Goal: Task Accomplishment & Management: Use online tool/utility

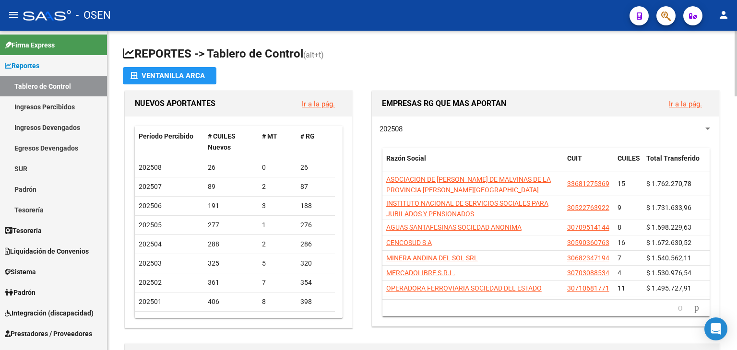
click at [482, 77] on app-file-import-inline "Ventanilla ARCA" at bounding box center [422, 75] width 599 height 17
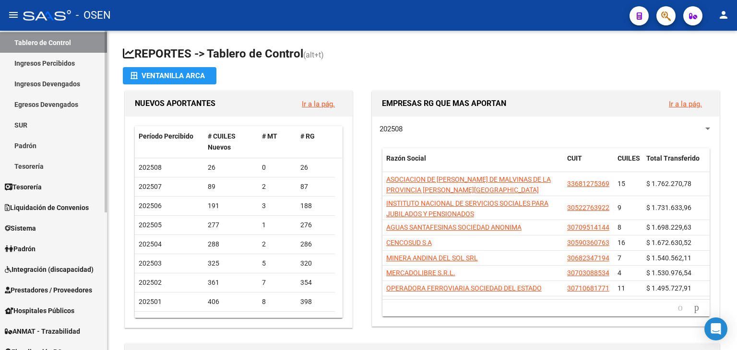
scroll to position [96, 0]
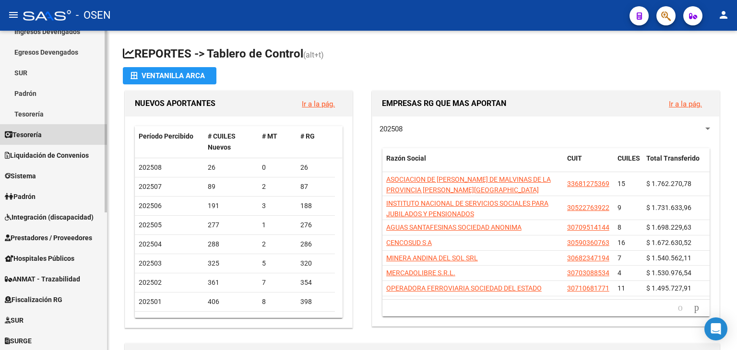
click at [56, 137] on link "Tesorería" at bounding box center [53, 134] width 107 height 21
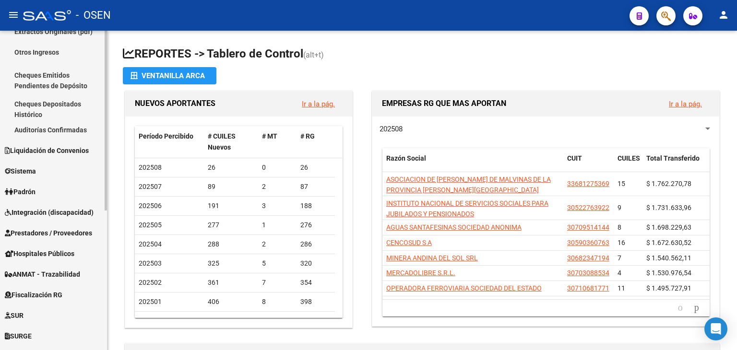
scroll to position [143, 0]
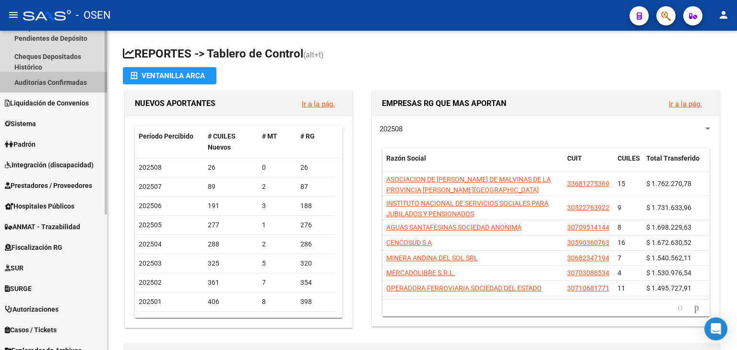
click at [84, 84] on link "Auditorías Confirmadas" at bounding box center [53, 82] width 107 height 21
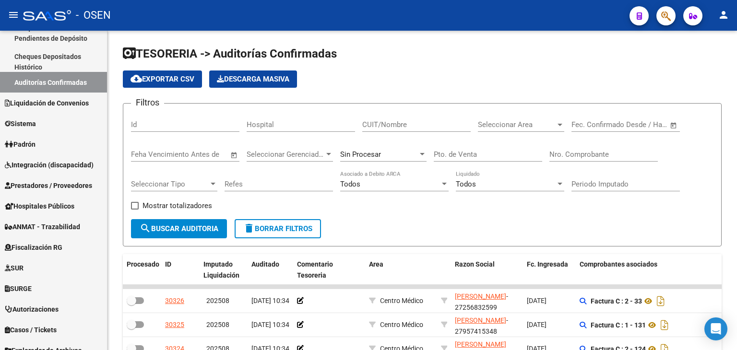
click at [672, 125] on span "Open calendar" at bounding box center [673, 125] width 23 height 23
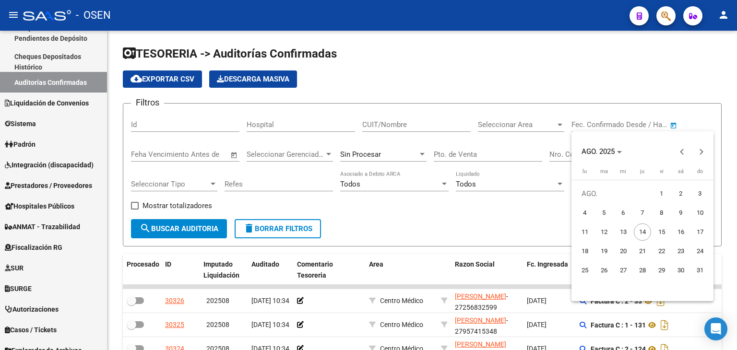
click at [657, 211] on span "8" at bounding box center [661, 212] width 17 height 17
type input "[DATE]"
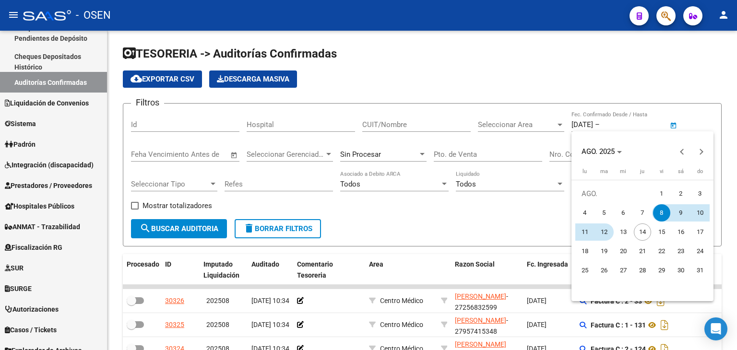
click at [603, 228] on span "12" at bounding box center [604, 232] width 17 height 17
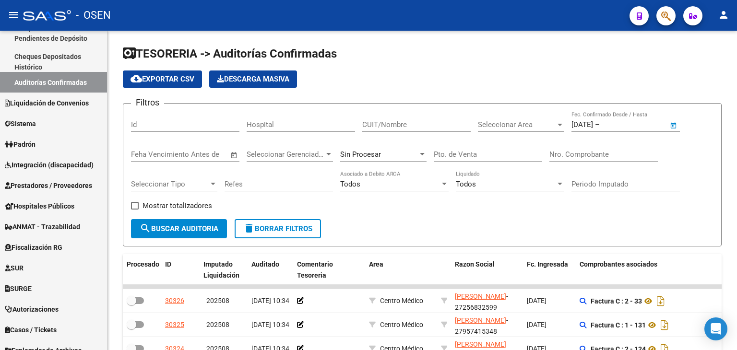
type input "[DATE]"
click at [499, 130] on div "Seleccionar Area Seleccionar Area" at bounding box center [521, 121] width 86 height 21
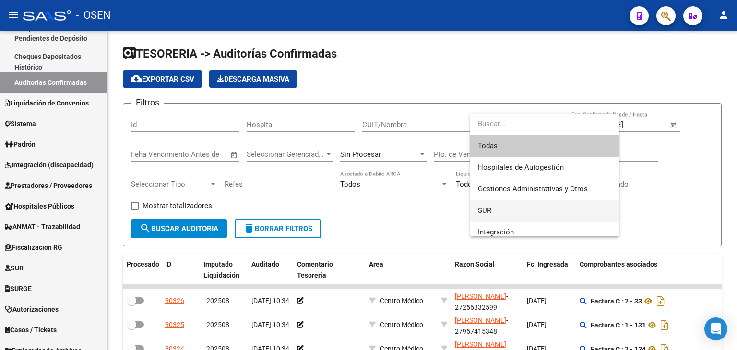
click at [499, 204] on span "SUR" at bounding box center [544, 211] width 133 height 22
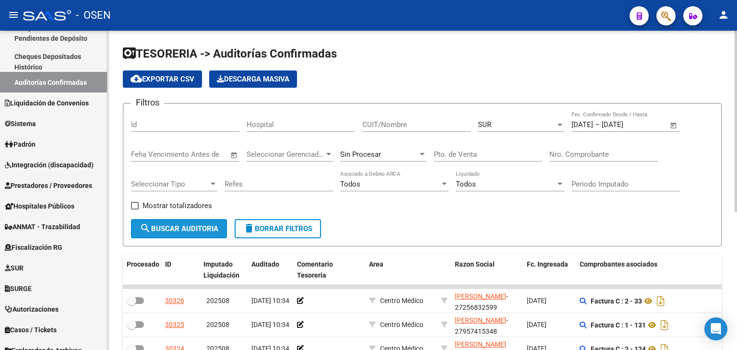
click at [159, 225] on span "search Buscar Auditoria" at bounding box center [179, 229] width 79 height 9
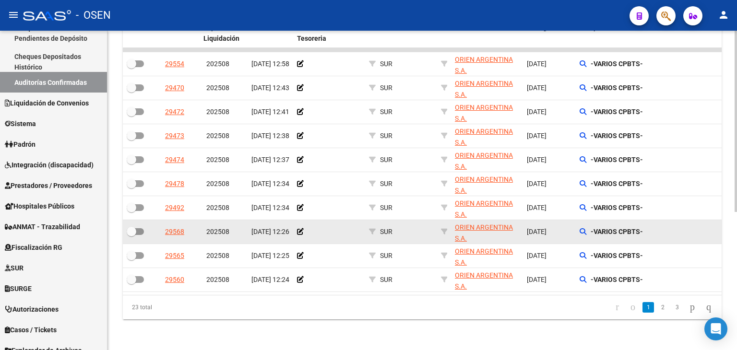
scroll to position [243, 0]
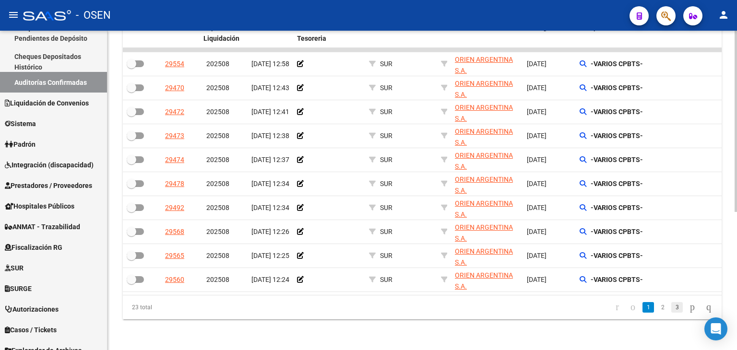
click at [671, 304] on link "3" at bounding box center [677, 307] width 12 height 11
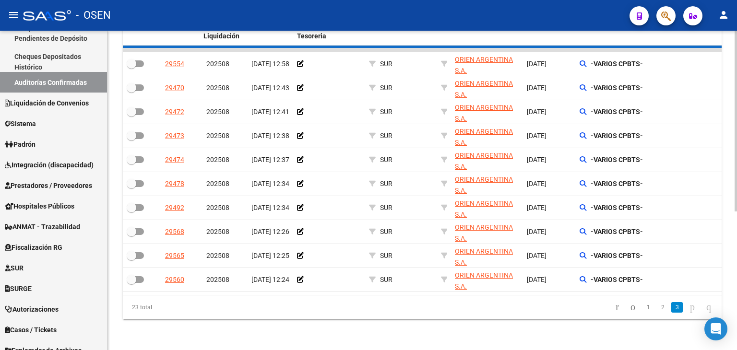
scroll to position [75, 0]
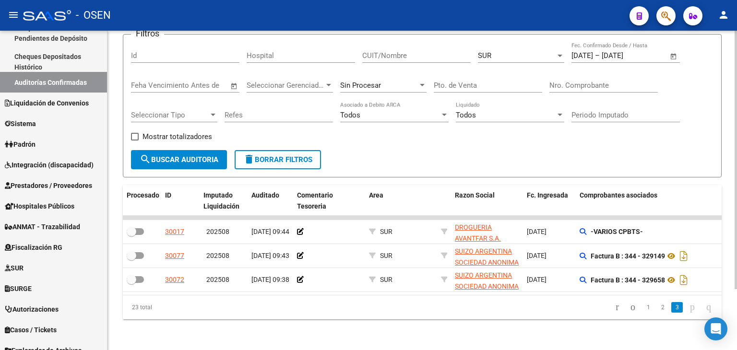
drag, startPoint x: 515, startPoint y: 148, endPoint x: 519, endPoint y: 93, distance: 55.3
click at [515, 146] on form "Filtros Id Hospital CUIT/Nombre SUR Seleccionar Area [DATE] [DATE] – [DATE] End…" at bounding box center [422, 105] width 599 height 143
click at [474, 48] on div "Filtros Id Hospital CUIT/Nombre SUR Seleccionar Area [DATE] [DATE] – [DATE] End…" at bounding box center [422, 96] width 583 height 108
click at [175, 158] on button "search Buscar Auditoria" at bounding box center [179, 159] width 96 height 19
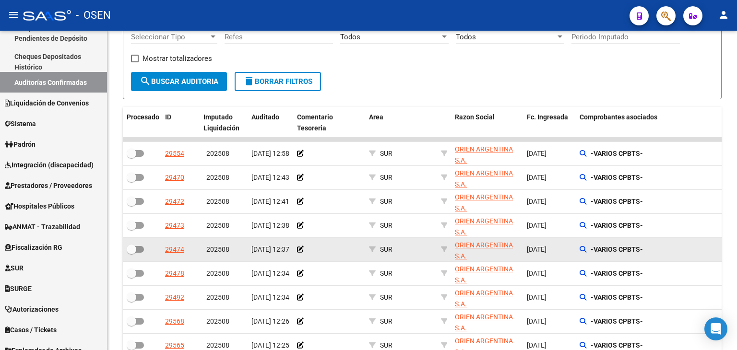
scroll to position [3, 0]
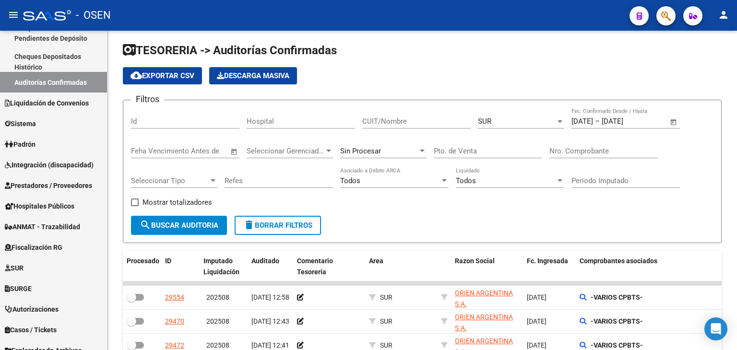
click at [489, 120] on span "SUR" at bounding box center [484, 121] width 13 height 9
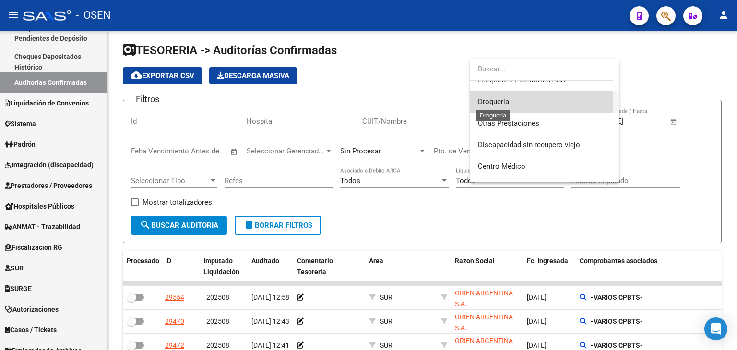
click at [492, 102] on span "Droguería" at bounding box center [493, 101] width 31 height 9
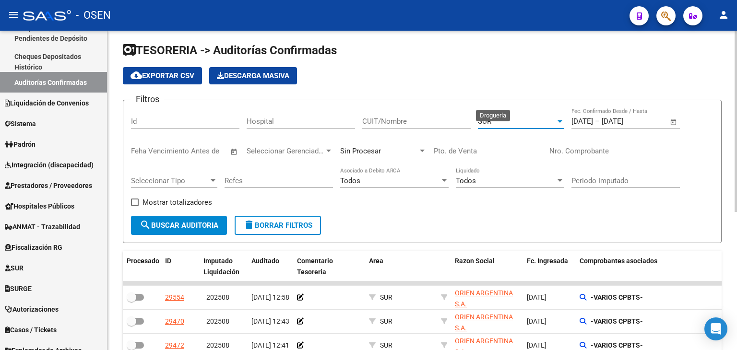
scroll to position [238, 0]
click at [173, 231] on button "search Buscar Auditoria" at bounding box center [179, 225] width 96 height 19
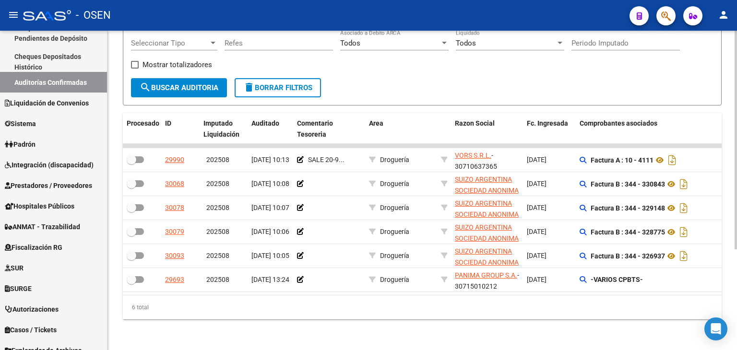
scroll to position [147, 0]
click at [469, 302] on div "6 total" at bounding box center [422, 308] width 599 height 24
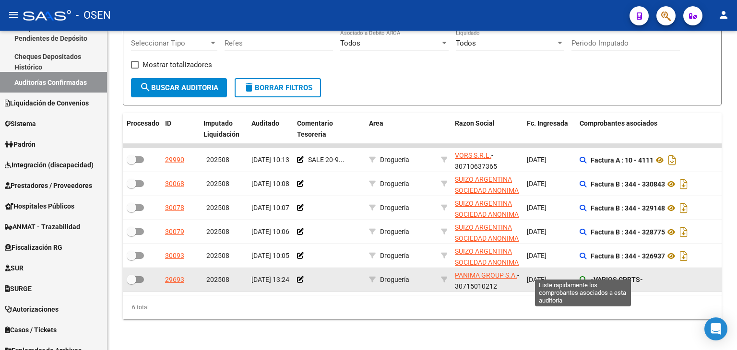
click at [585, 276] on icon at bounding box center [583, 279] width 7 height 7
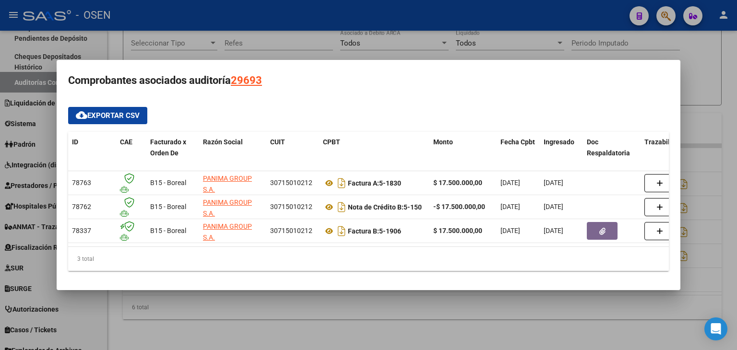
click at [265, 320] on div at bounding box center [368, 175] width 737 height 350
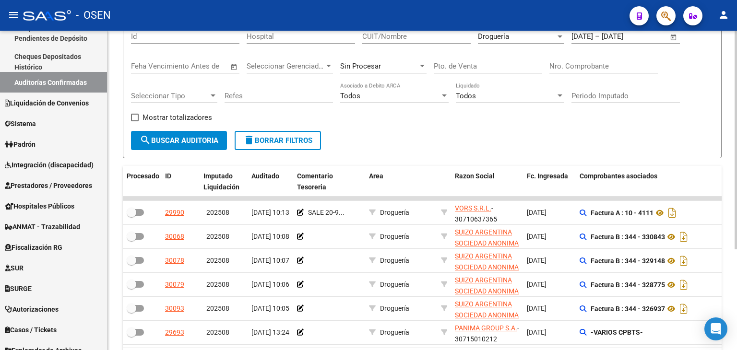
scroll to position [96, 0]
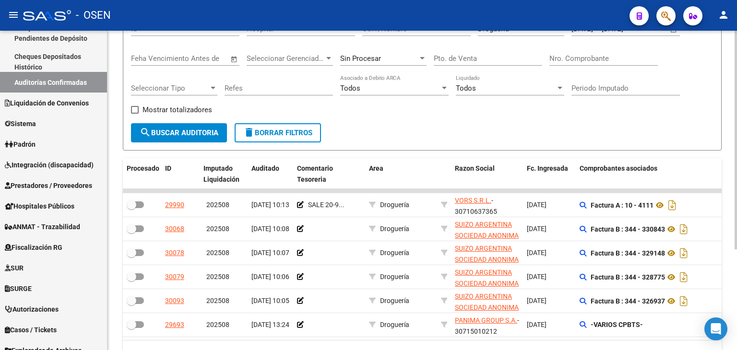
click at [476, 115] on div "Filtros Id Hospital CUIT/Nombre Droguería Seleccionar Area [DATE] [DATE] – [DAT…" at bounding box center [422, 69] width 583 height 108
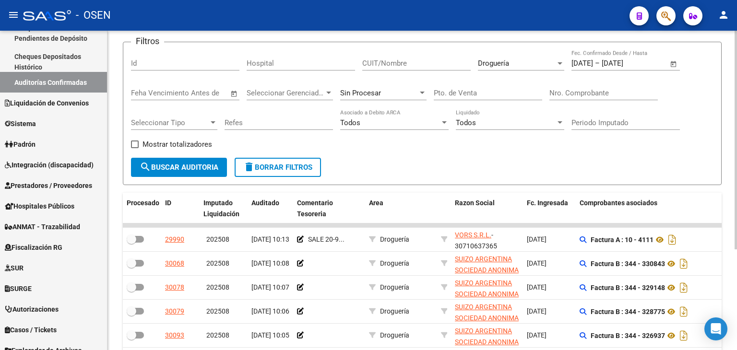
scroll to position [48, 0]
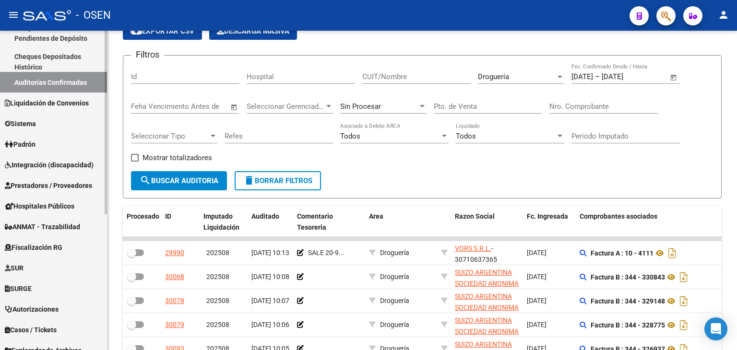
click at [47, 189] on span "Prestadores / Proveedores" at bounding box center [48, 185] width 87 height 11
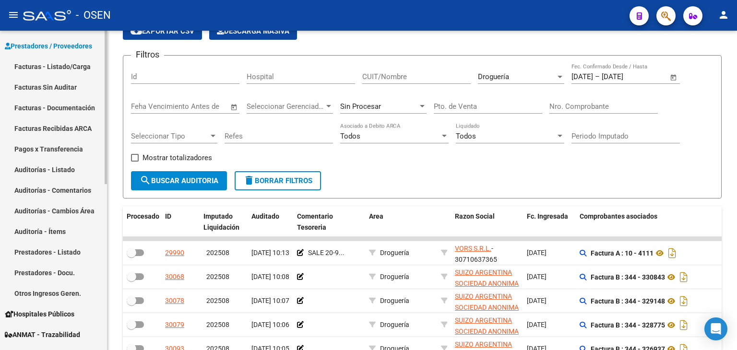
click at [74, 64] on link "Facturas - Listado/Carga" at bounding box center [53, 66] width 107 height 21
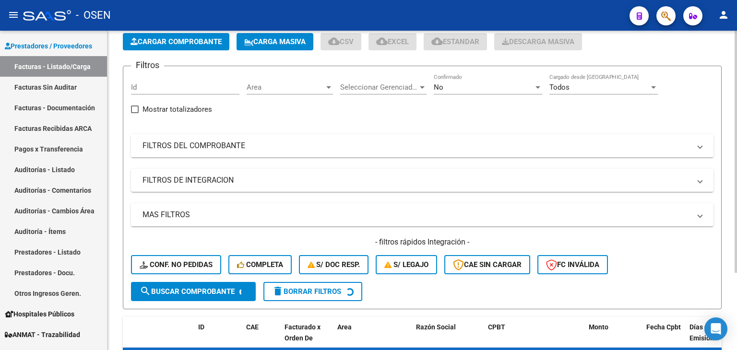
click at [518, 147] on mat-panel-title "FILTROS DEL COMPROBANTE" at bounding box center [417, 146] width 548 height 11
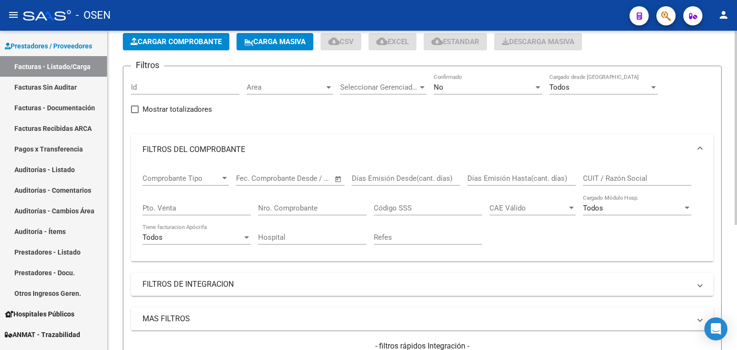
click at [468, 85] on div "No" at bounding box center [484, 87] width 100 height 9
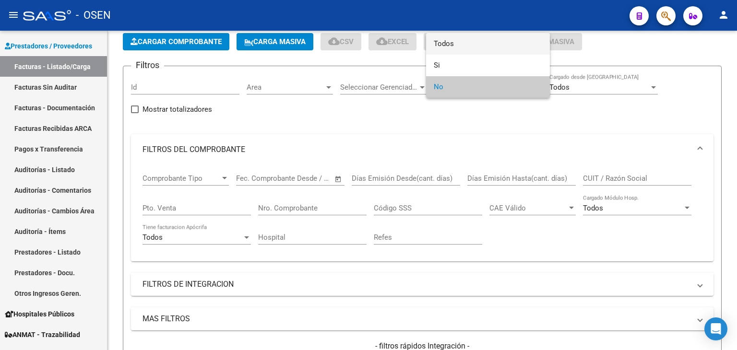
click at [438, 53] on span "Todos" at bounding box center [488, 44] width 108 height 22
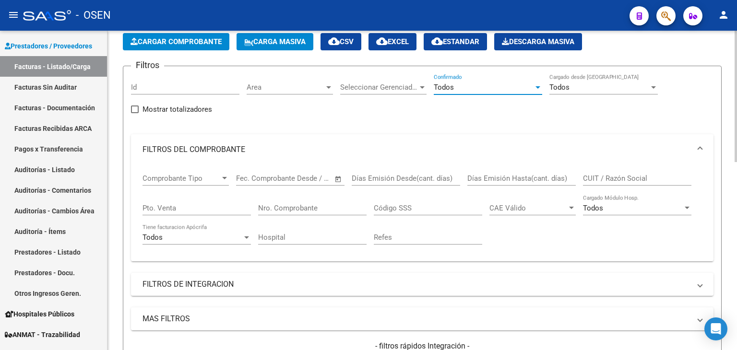
click at [645, 183] on div "CUIT / Razón Social" at bounding box center [637, 175] width 108 height 21
click at [292, 204] on input "Nro. Comprobante" at bounding box center [312, 208] width 108 height 9
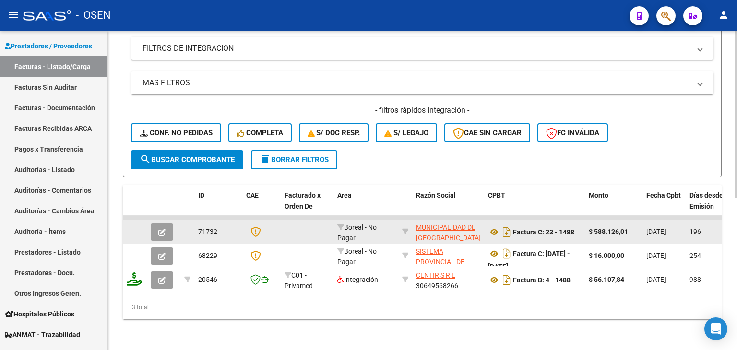
scroll to position [144, 0]
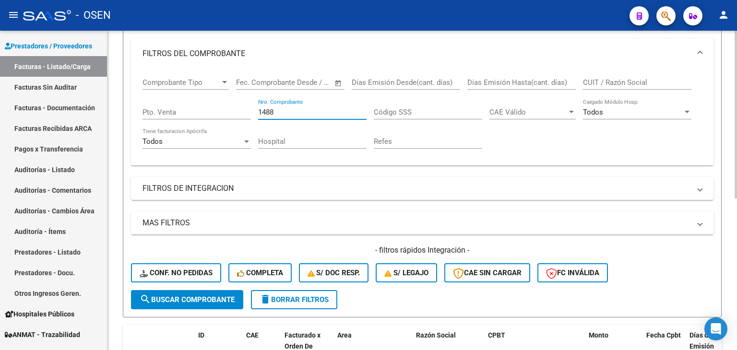
drag, startPoint x: 286, startPoint y: 112, endPoint x: 196, endPoint y: 102, distance: 90.8
click at [196, 101] on div "Comprobante Tipo Comprobante Tipo Start date – End date Fec. Comprobante Desde …" at bounding box center [423, 113] width 560 height 89
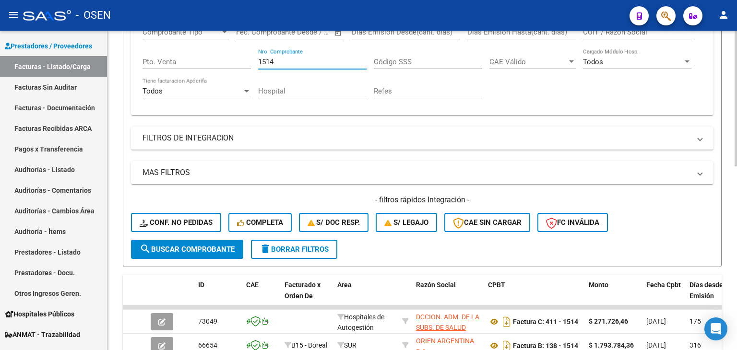
scroll to position [194, 0]
drag, startPoint x: 286, startPoint y: 64, endPoint x: 255, endPoint y: 63, distance: 30.7
click at [255, 63] on div "Comprobante Tipo Comprobante Tipo Start date – End date Fec. Comprobante Desde …" at bounding box center [423, 63] width 560 height 89
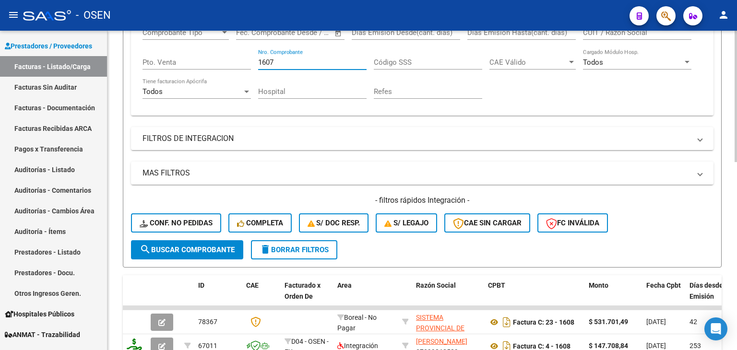
drag, startPoint x: 284, startPoint y: 58, endPoint x: 236, endPoint y: 65, distance: 48.5
click at [241, 64] on div "Comprobante Tipo Comprobante Tipo Start date – End date Fec. Comprobante Desde …" at bounding box center [423, 63] width 560 height 89
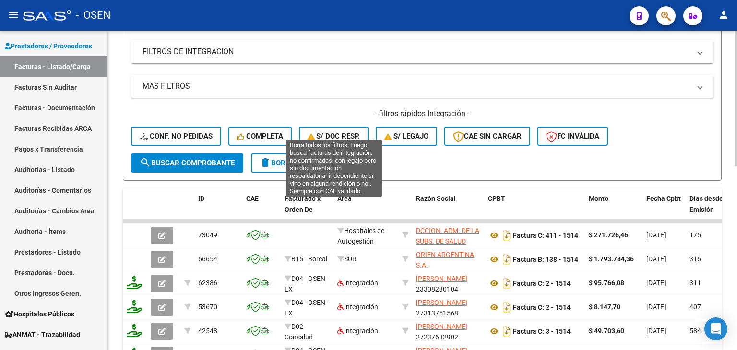
scroll to position [290, 0]
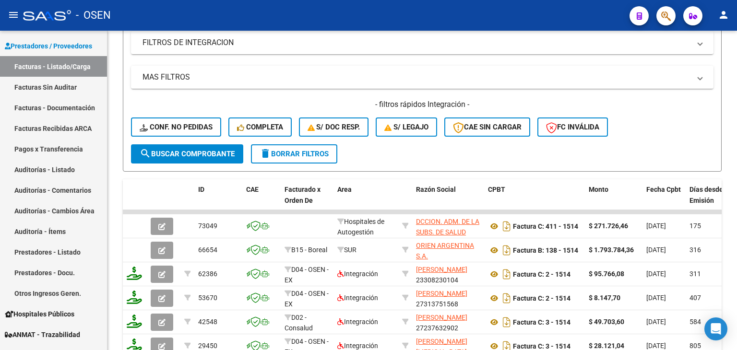
type input "1514"
